Goal: Transaction & Acquisition: Purchase product/service

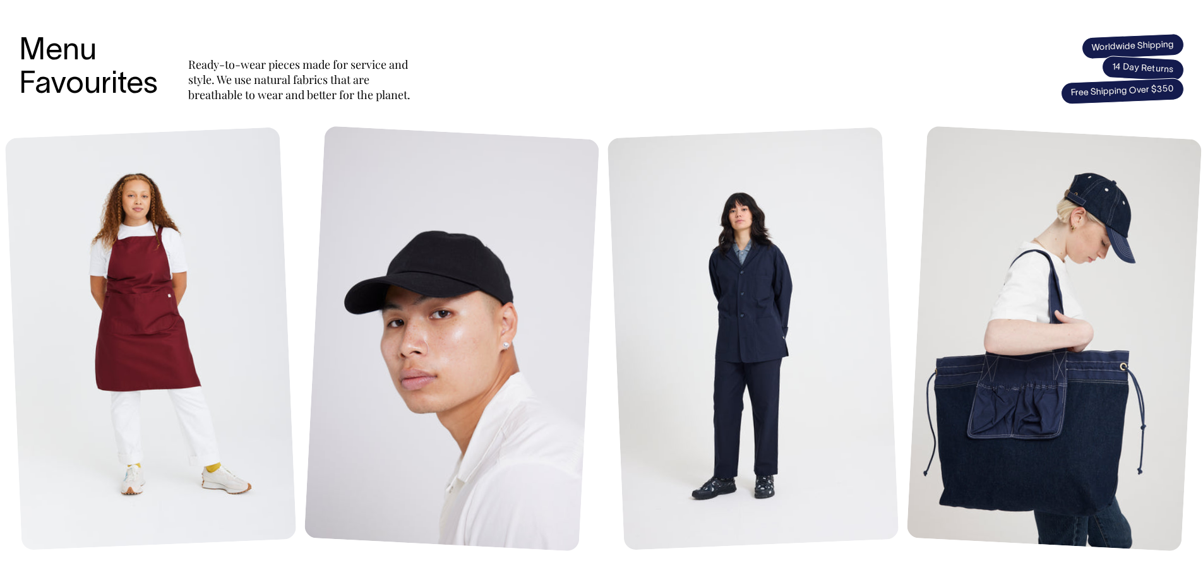
scroll to position [505, 0]
click at [749, 313] on link at bounding box center [756, 339] width 299 height 423
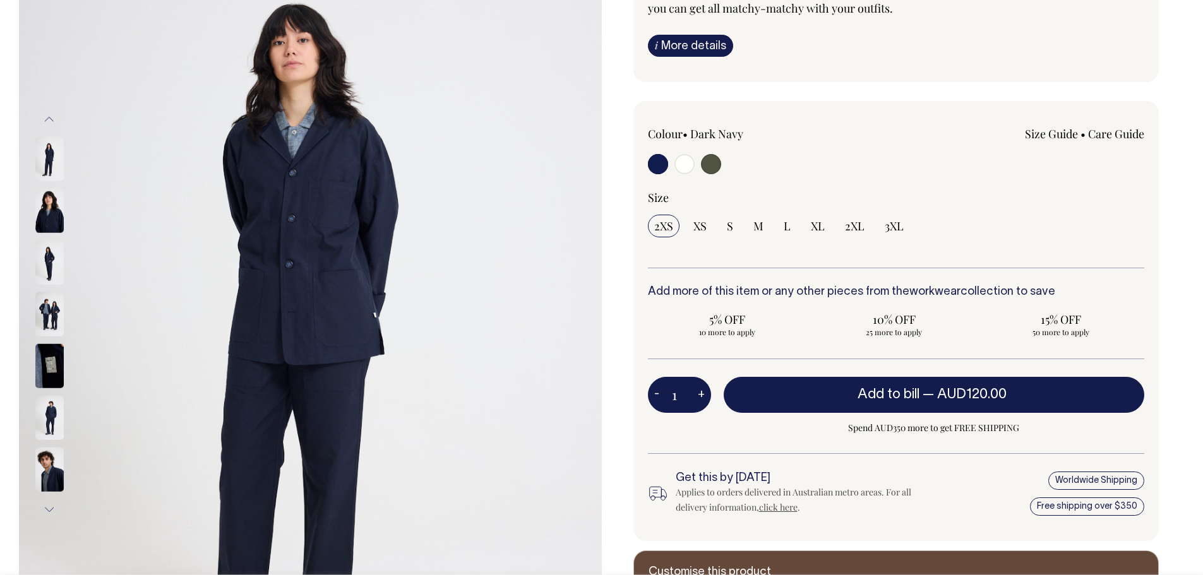
scroll to position [189, 0]
click at [737, 167] on div at bounding box center [747, 164] width 199 height 23
click at [727, 229] on span "S" at bounding box center [730, 225] width 6 height 15
click at [726, 229] on input "S" at bounding box center [729, 225] width 19 height 23
radio input "true"
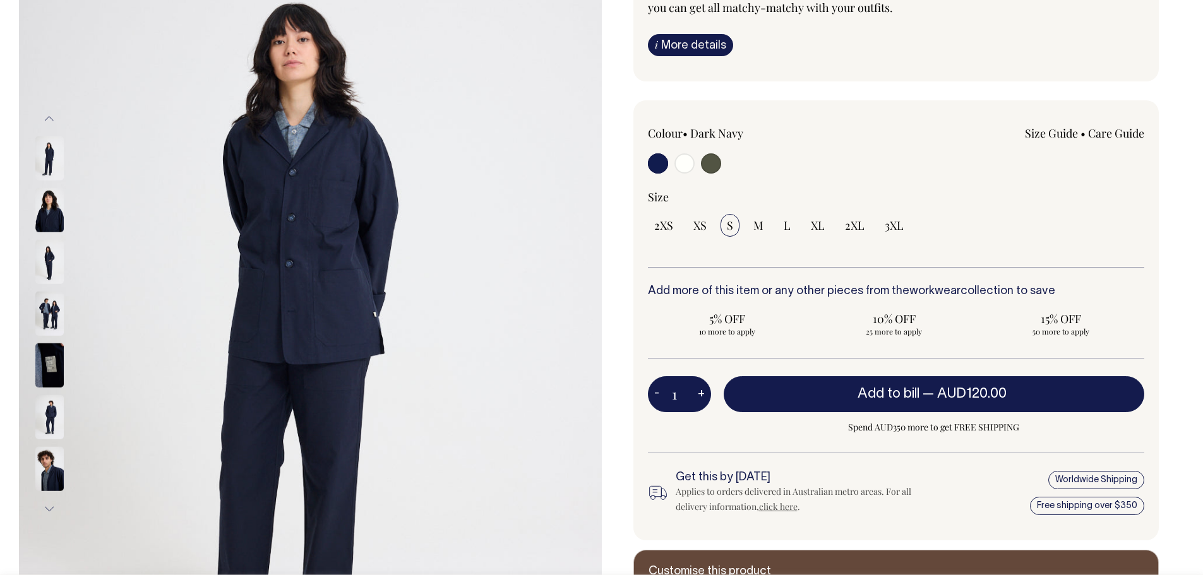
select select "S"
click at [1057, 131] on link "Size Guide" at bounding box center [1051, 133] width 53 height 15
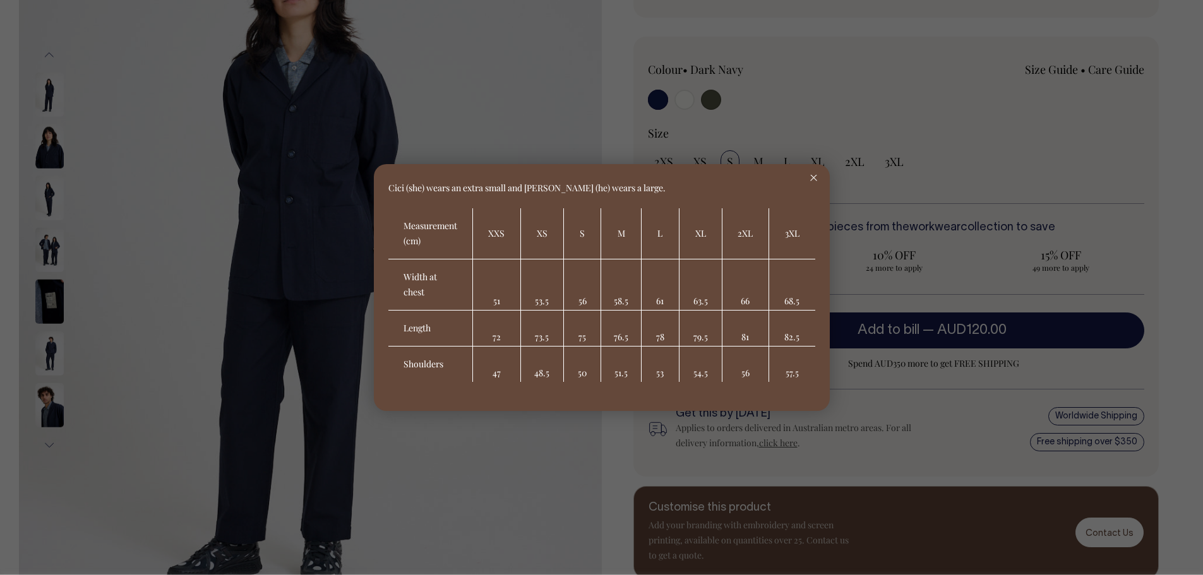
scroll to position [253, 0]
click at [814, 177] on line at bounding box center [813, 178] width 6 height 6
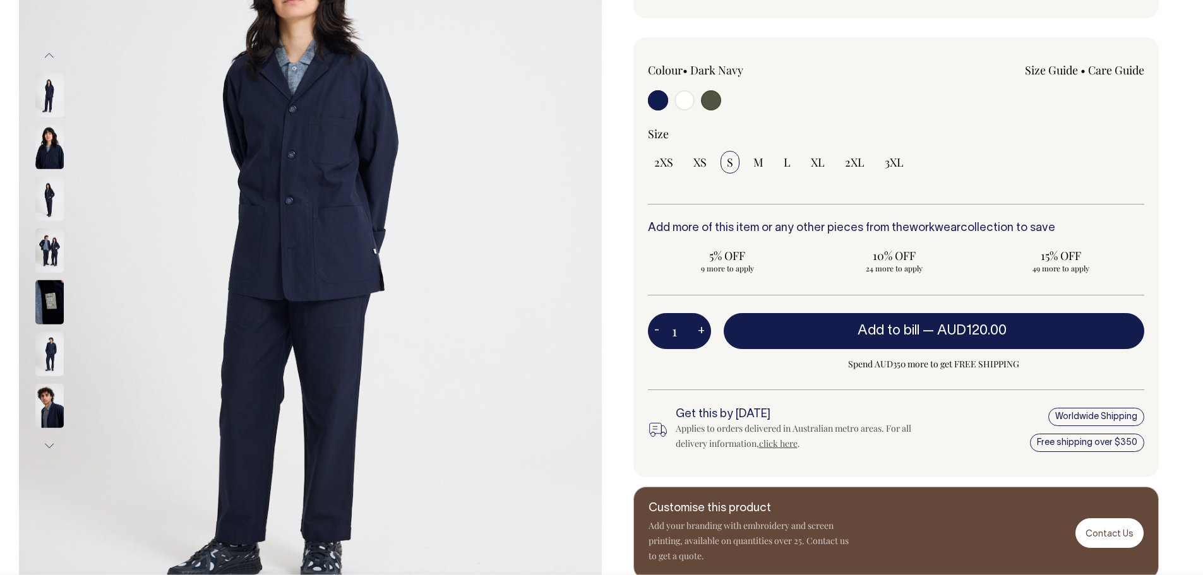
click at [72, 230] on div at bounding box center [66, 251] width 63 height 52
click at [45, 246] on img at bounding box center [49, 251] width 28 height 44
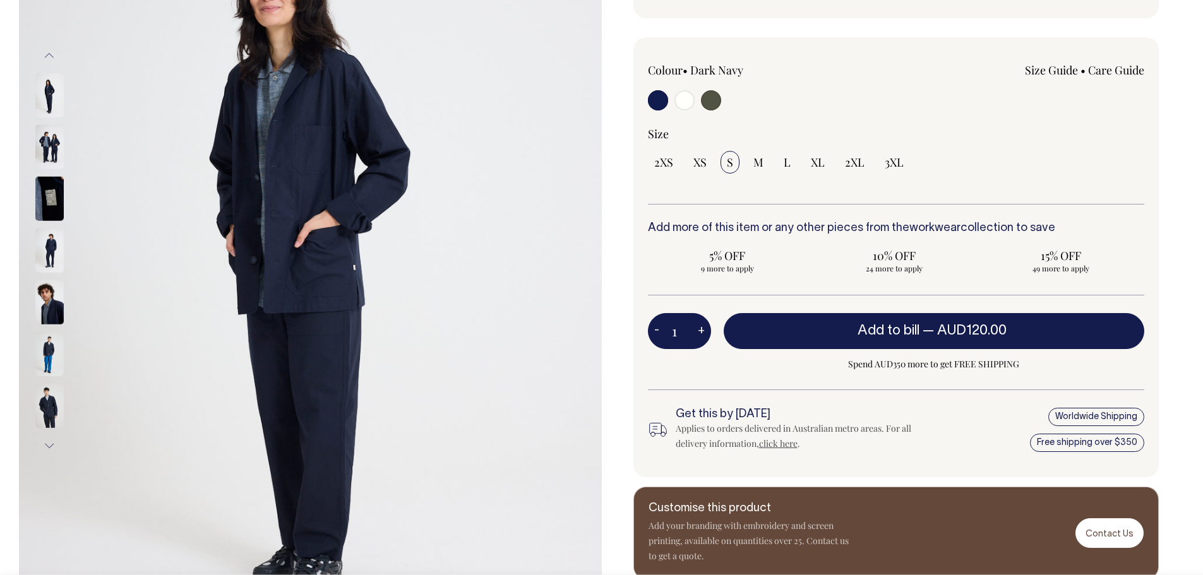
click at [729, 164] on span "S" at bounding box center [730, 162] width 6 height 15
click at [729, 164] on input "S" at bounding box center [729, 162] width 19 height 23
click at [1049, 69] on link "Size Guide" at bounding box center [1051, 70] width 53 height 15
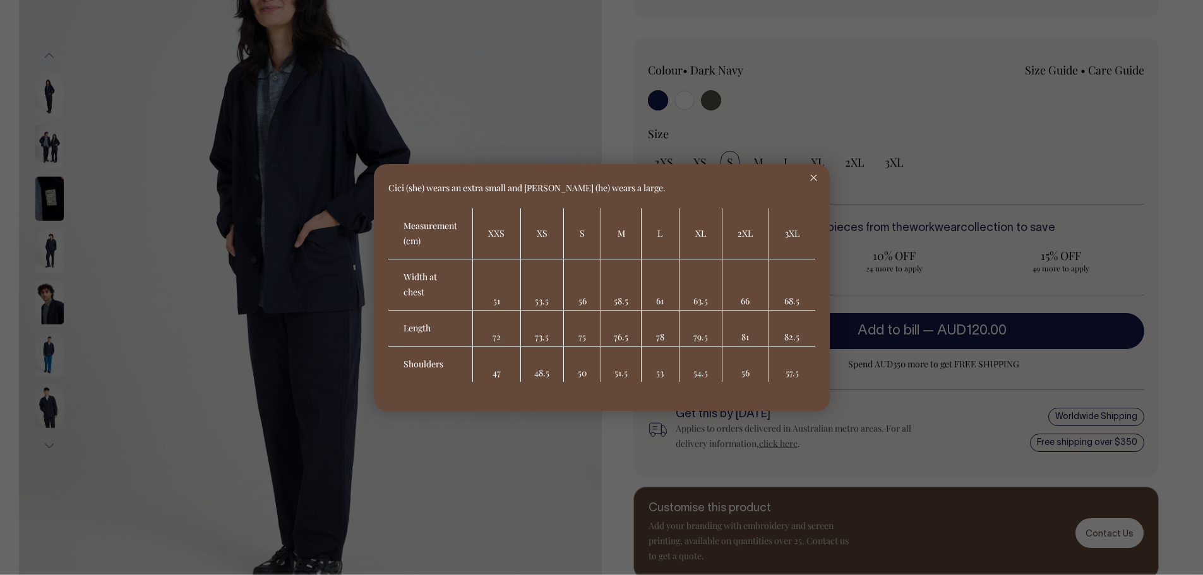
click at [815, 180] on line at bounding box center [814, 178] width 6 height 6
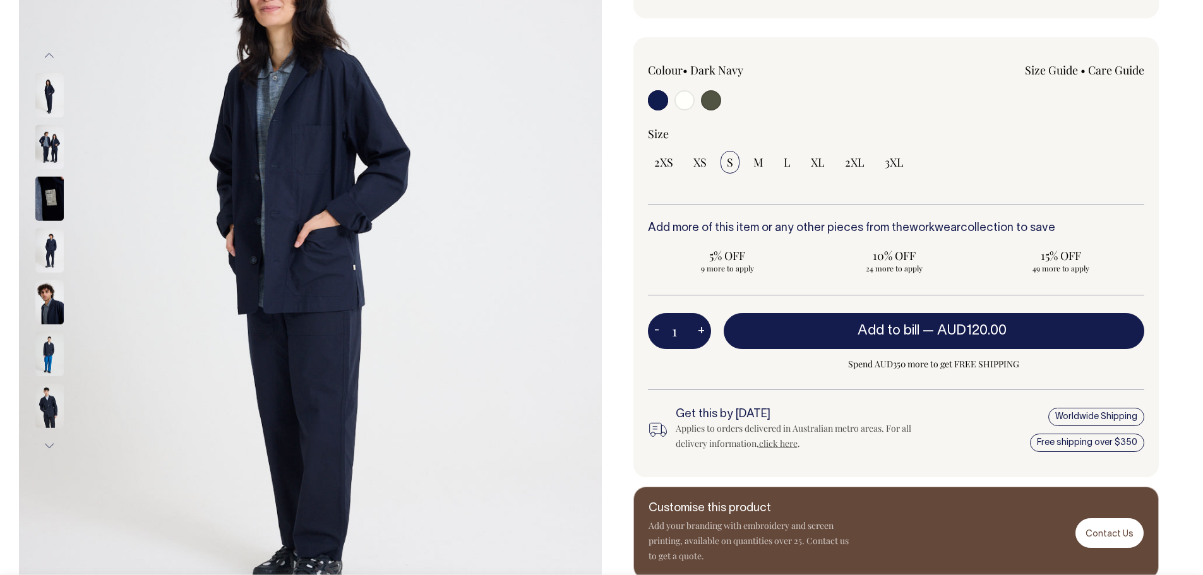
click at [913, 321] on button "Add to bill — AUD120.00" at bounding box center [934, 330] width 421 height 35
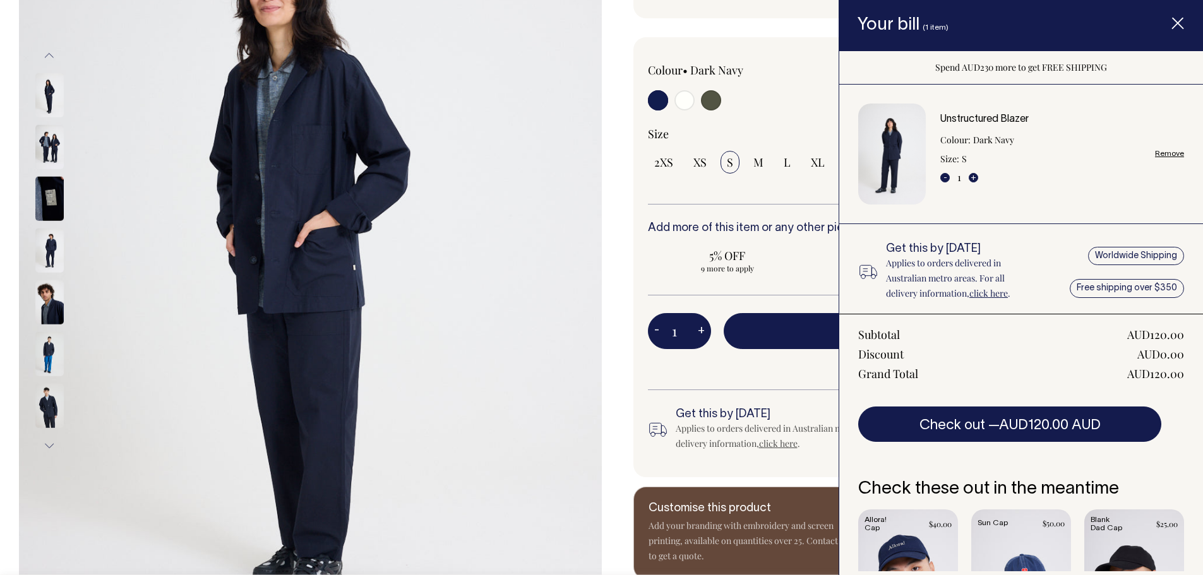
click at [825, 68] on div "Colour • Dark Navy" at bounding box center [747, 70] width 199 height 15
click at [1178, 28] on icon "Item added to your cart" at bounding box center [1177, 24] width 13 height 13
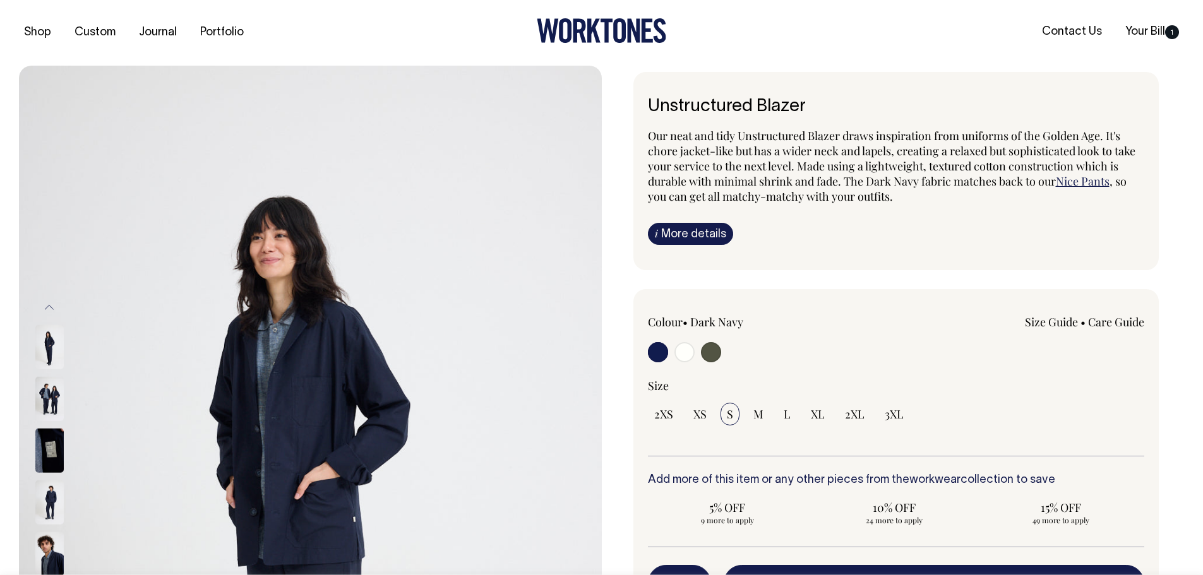
scroll to position [0, 0]
click at [684, 357] on input "radio" at bounding box center [684, 353] width 20 height 20
radio input "true"
select select "Off-White"
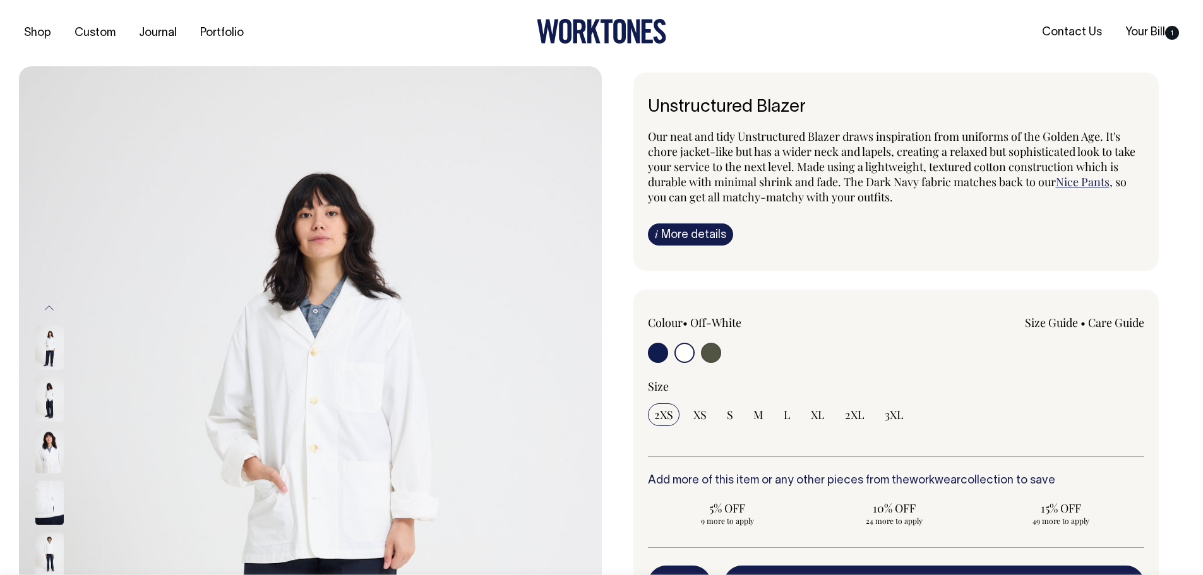
click at [725, 413] on input "S" at bounding box center [729, 414] width 19 height 23
radio input "true"
click at [1067, 188] on link "Nice Pants" at bounding box center [1083, 181] width 54 height 15
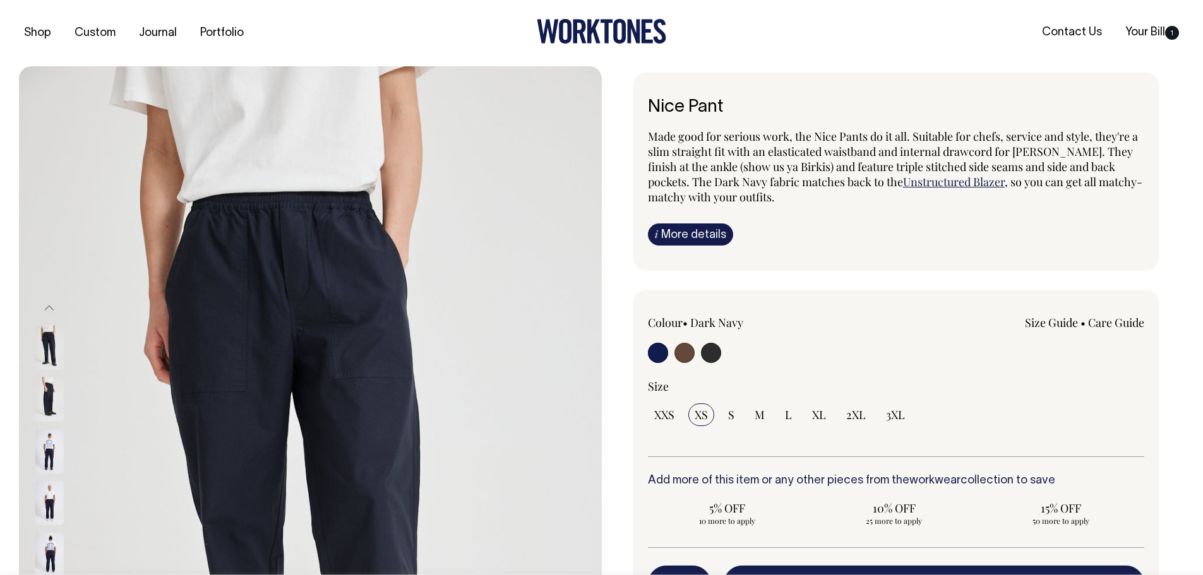
click at [662, 351] on input "radio" at bounding box center [658, 353] width 20 height 20
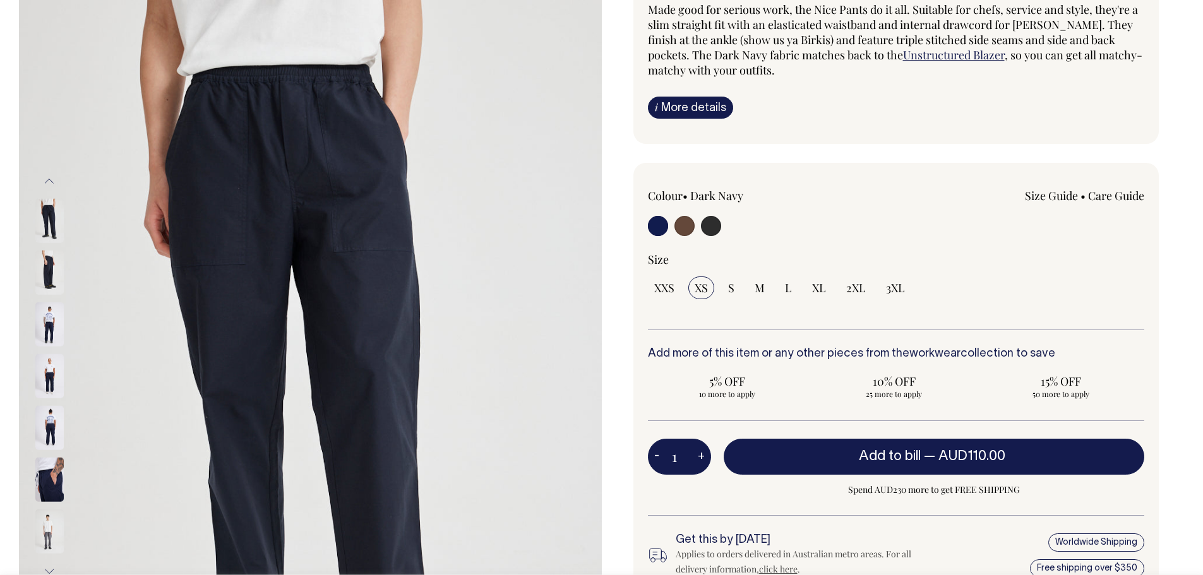
scroll to position [126, 0]
click at [1052, 195] on link "Size Guide" at bounding box center [1051, 196] width 53 height 15
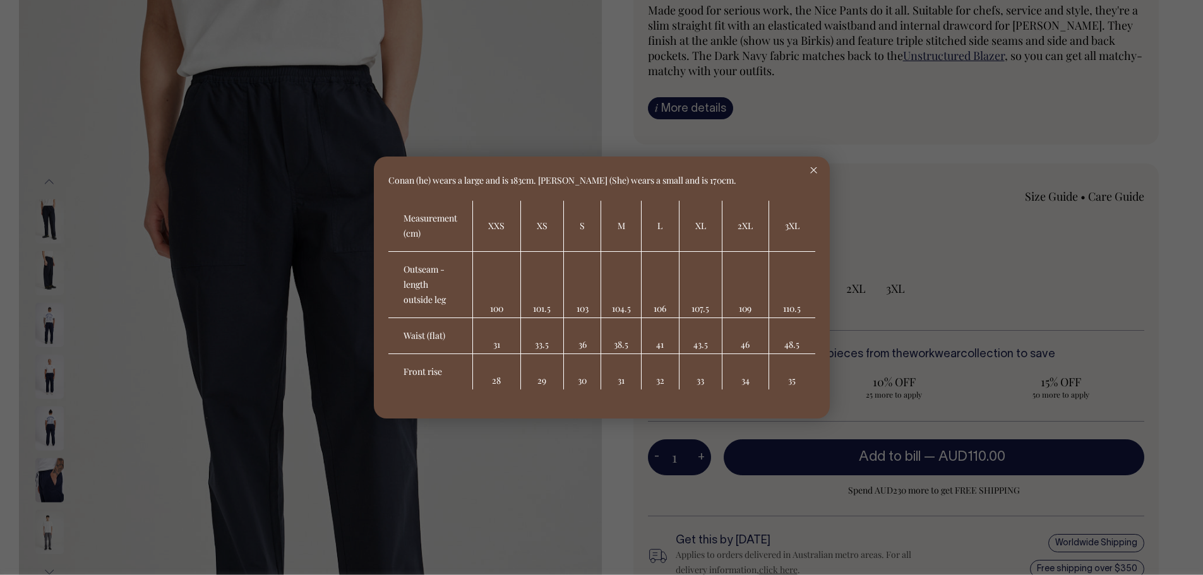
click at [814, 165] on div at bounding box center [813, 171] width 32 height 28
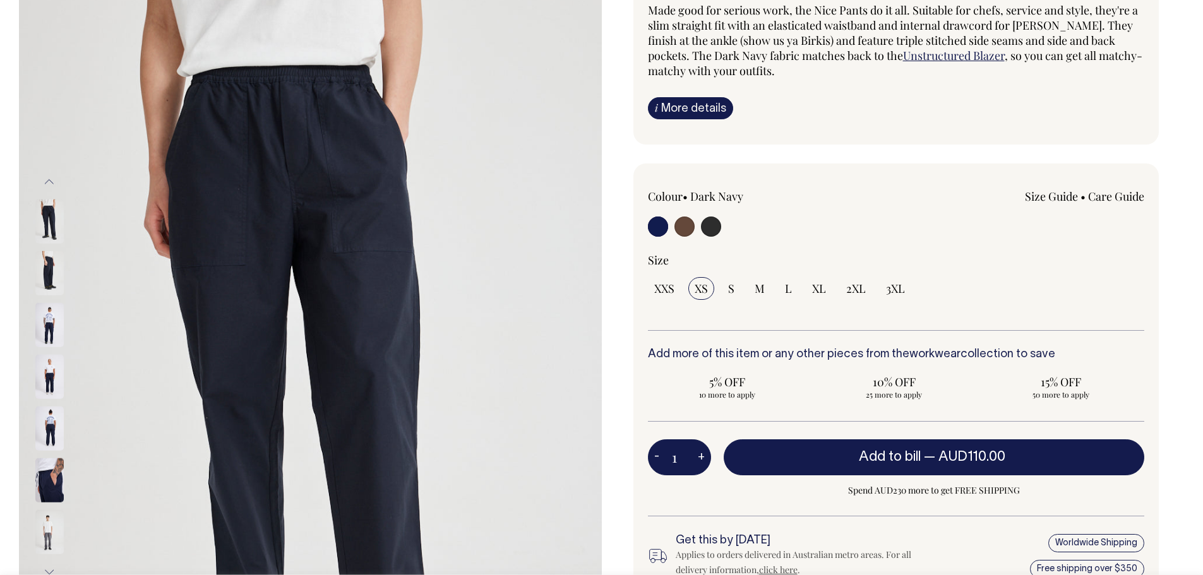
click at [735, 292] on input "S" at bounding box center [731, 288] width 19 height 23
radio input "true"
select select "S"
click at [863, 461] on span "Add to bill" at bounding box center [890, 457] width 62 height 13
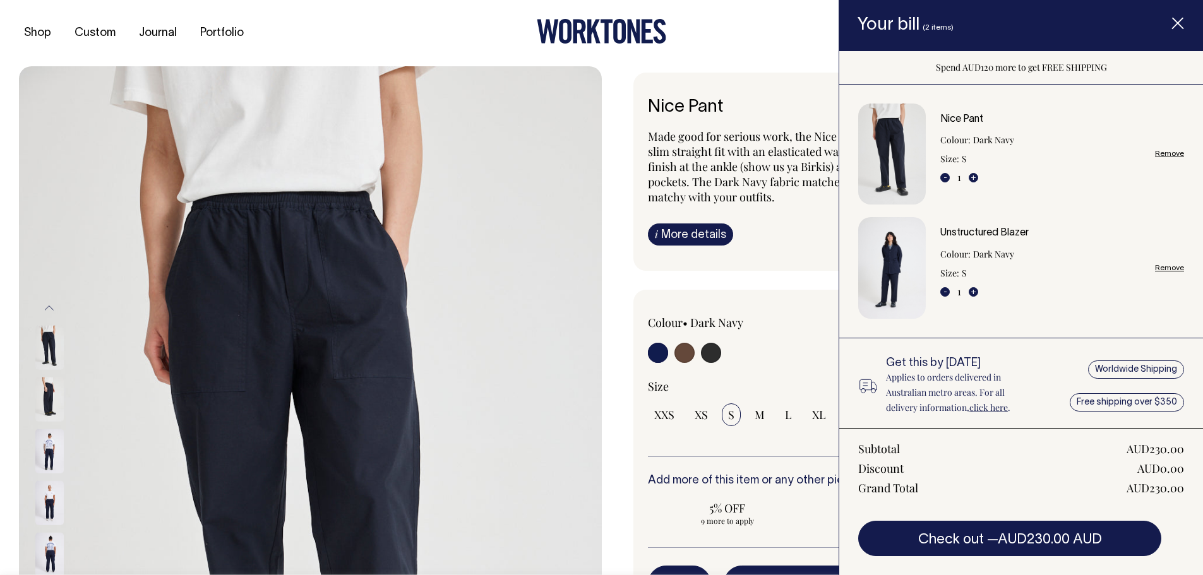
click at [1178, 25] on icon "Item added to your cart" at bounding box center [1177, 24] width 13 height 13
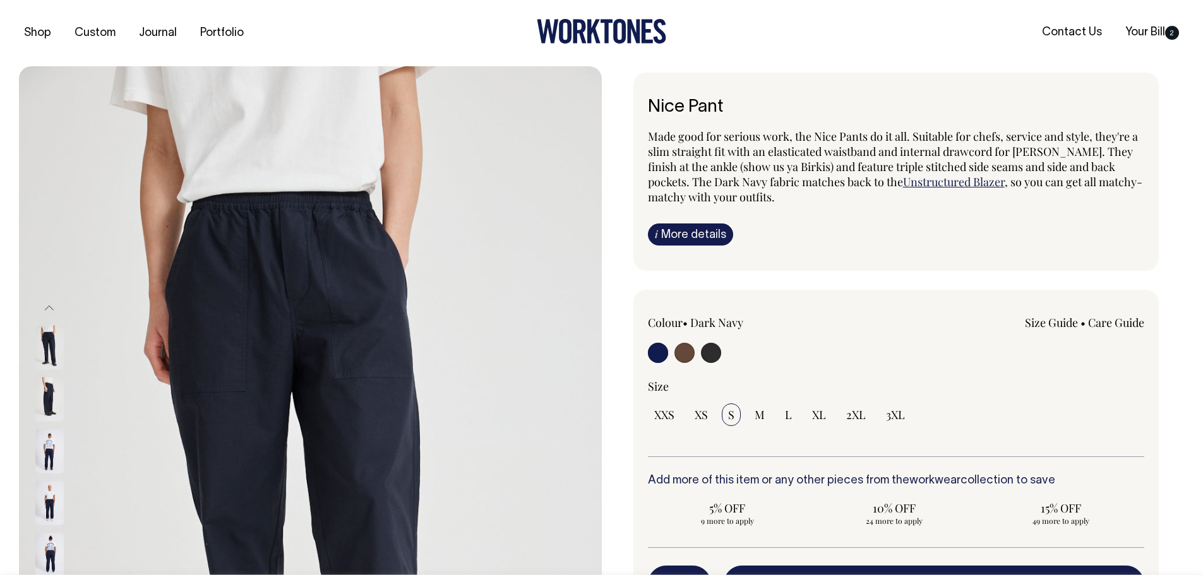
click at [839, 152] on span "Made good for serious work, the Nice Pants do it all. Suitable for chefs, servi…" at bounding box center [893, 159] width 490 height 61
click at [888, 106] on h1 "Nice Pant" at bounding box center [896, 108] width 497 height 20
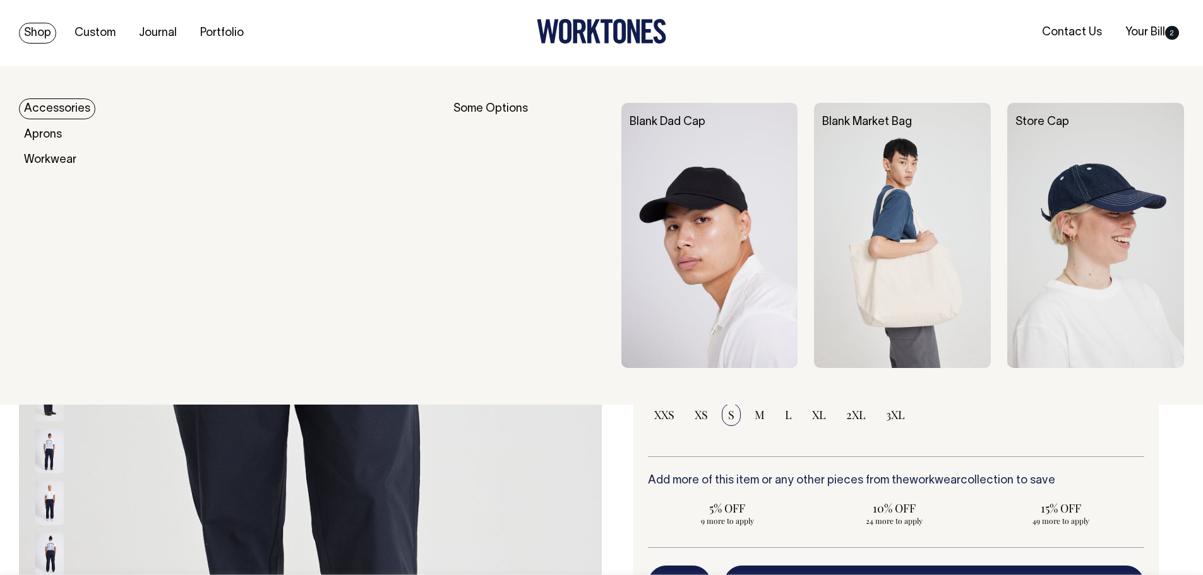
click at [467, 109] on div "Some Options" at bounding box center [529, 235] width 152 height 265
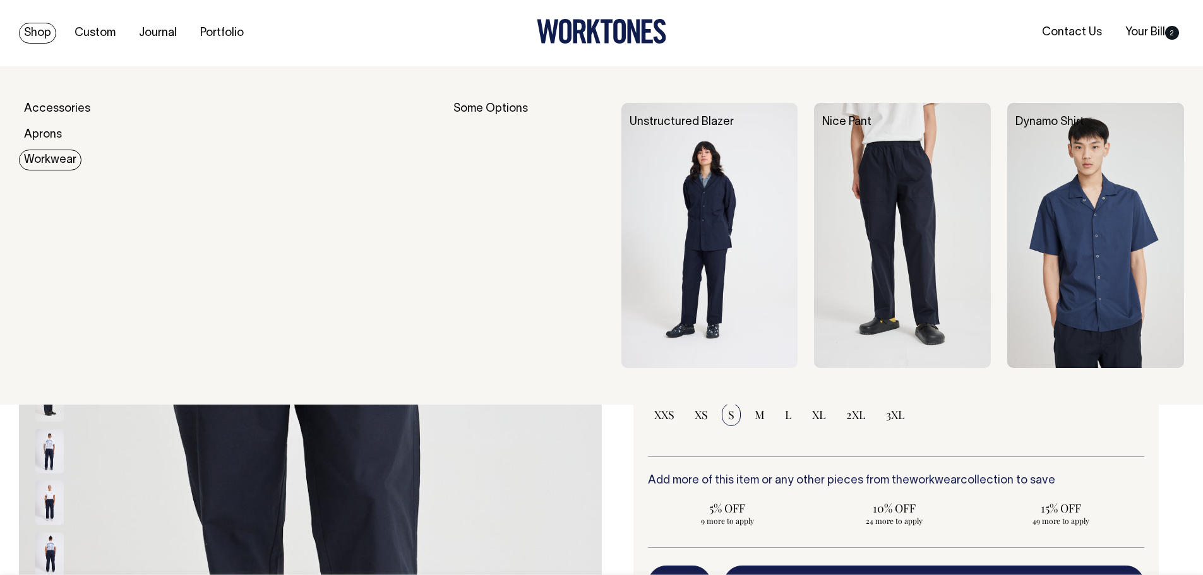
drag, startPoint x: 45, startPoint y: 152, endPoint x: 156, endPoint y: 149, distance: 111.2
click at [45, 153] on link "Workwear" at bounding box center [50, 160] width 63 height 21
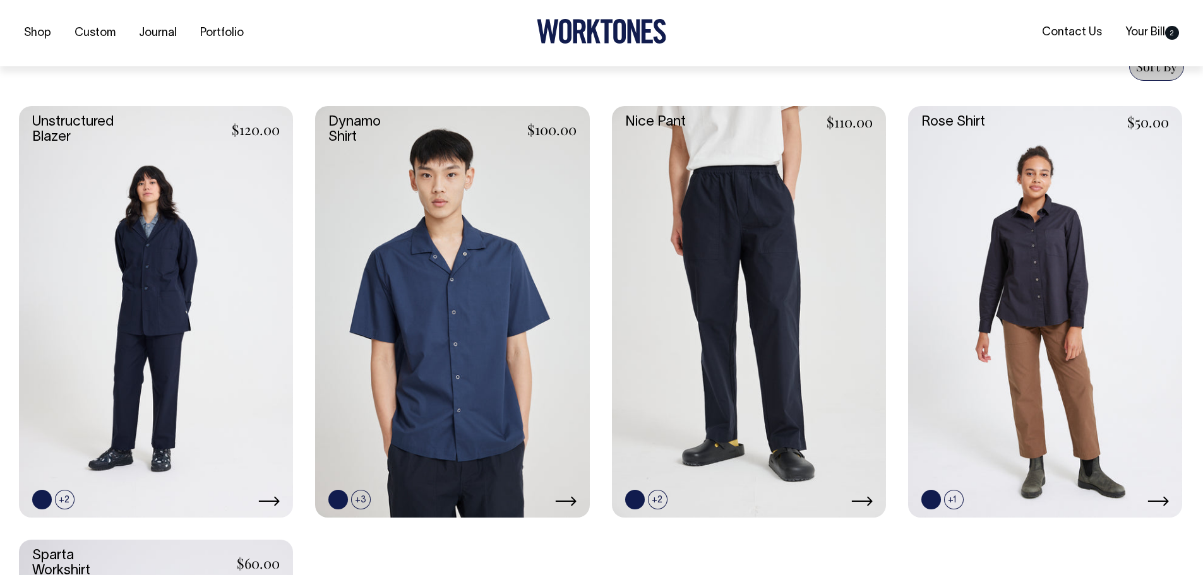
scroll to position [505, 0]
drag, startPoint x: 409, startPoint y: 496, endPoint x: 422, endPoint y: 480, distance: 21.1
click at [0, 0] on link at bounding box center [0, 0] width 0 height 0
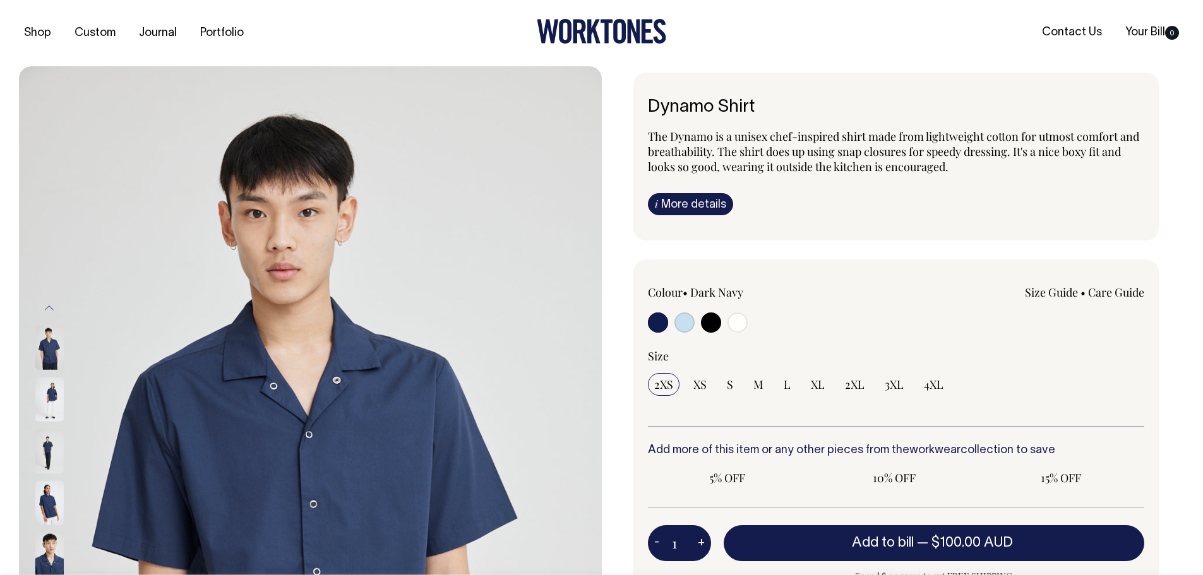
radio input "true"
select select "Off-White"
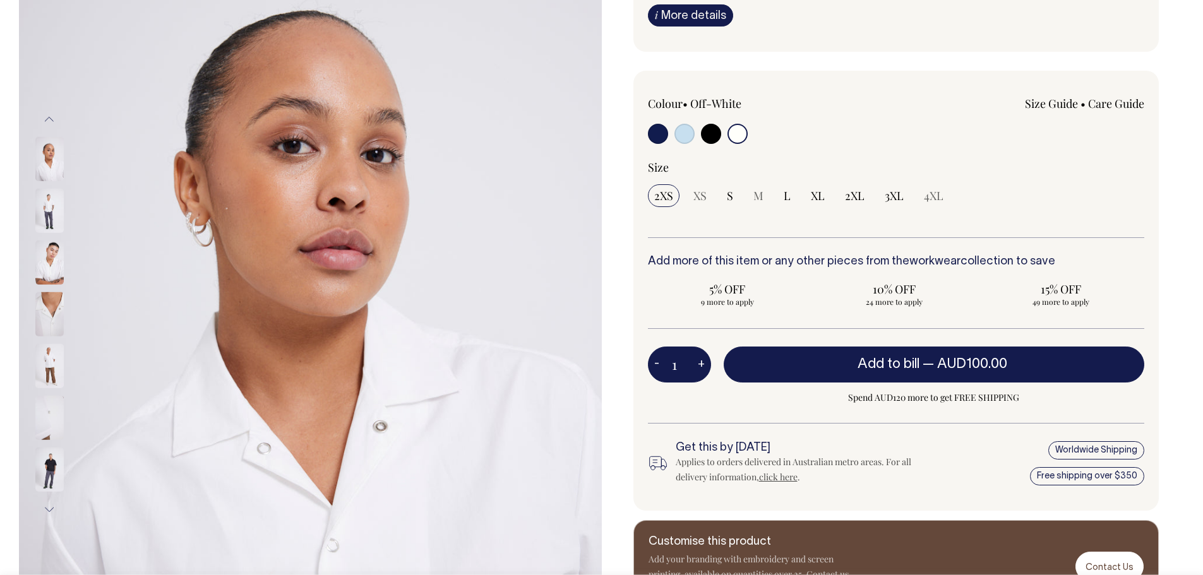
click at [729, 143] on label at bounding box center [737, 135] width 20 height 23
click at [729, 143] on input "radio" at bounding box center [737, 134] width 20 height 20
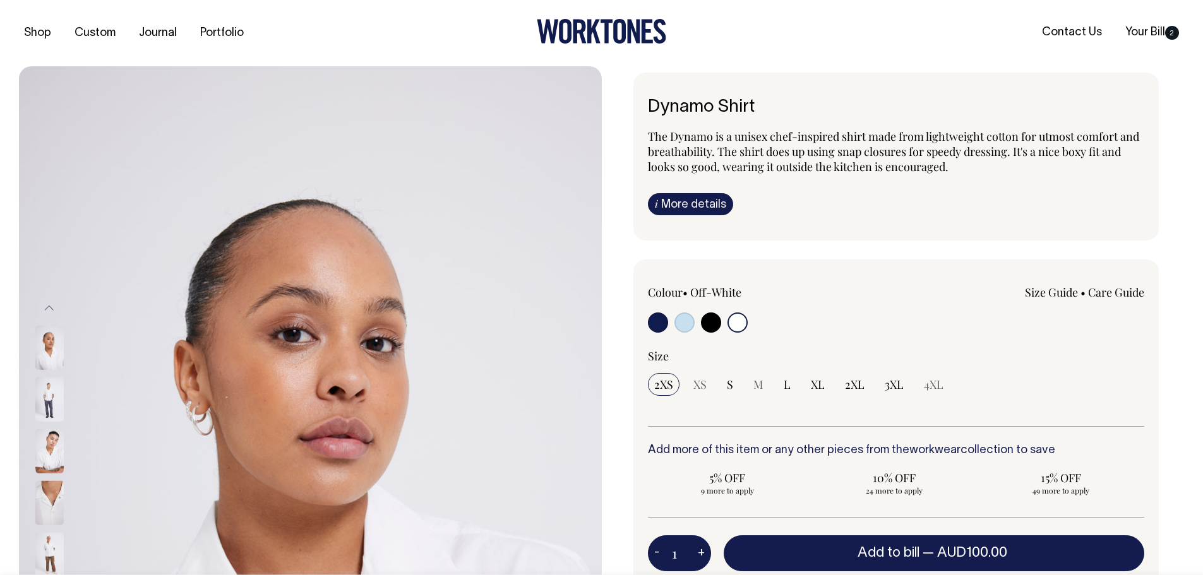
drag, startPoint x: 1130, startPoint y: 29, endPoint x: 1113, endPoint y: 57, distance: 32.3
click at [1130, 29] on link "Your Bill 2" at bounding box center [1152, 32] width 64 height 21
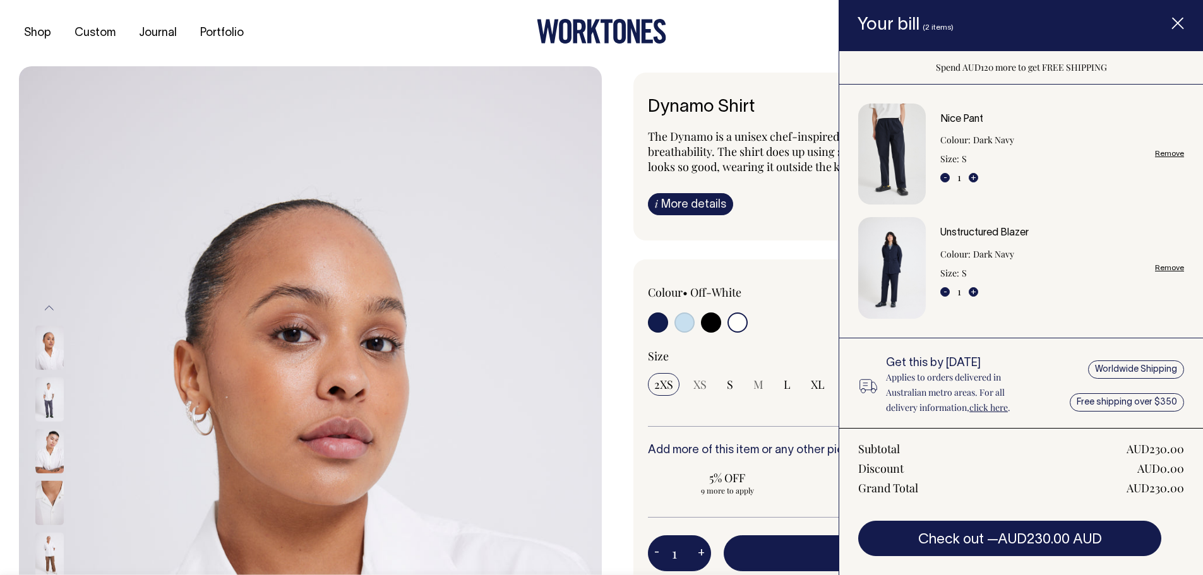
click at [1051, 540] on span "AUD230.00 AUD" at bounding box center [1050, 540] width 104 height 13
